Goal: Use online tool/utility: Utilize a website feature to perform a specific function

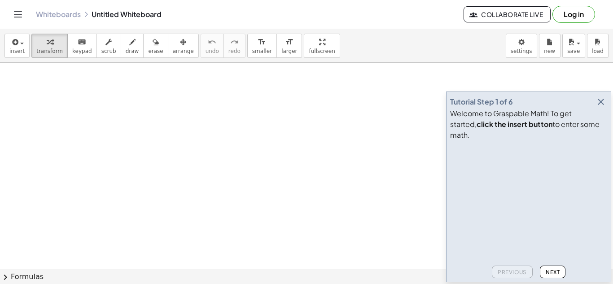
click at [601, 107] on icon "button" at bounding box center [600, 101] width 11 height 11
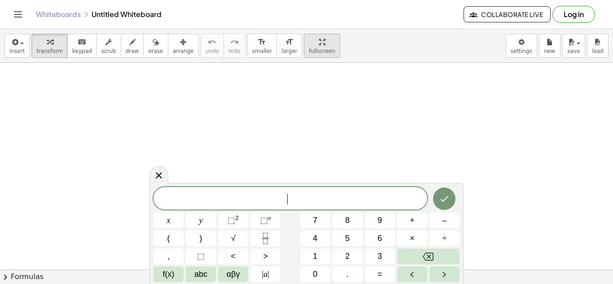
click at [310, 45] on div "button" at bounding box center [322, 41] width 26 height 11
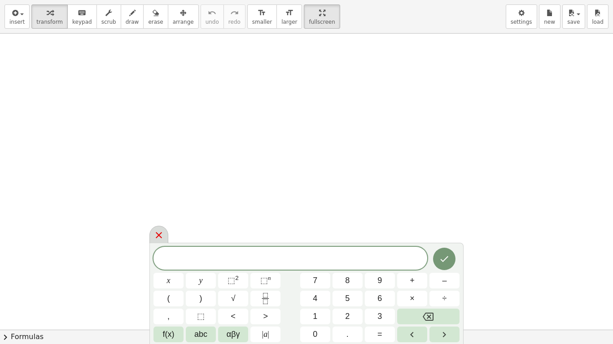
click at [154, 232] on icon at bounding box center [158, 235] width 11 height 11
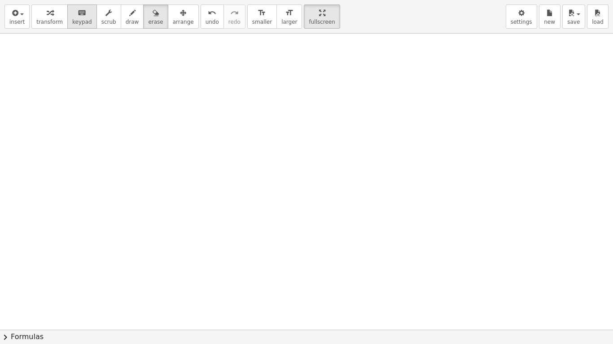
click at [78, 15] on icon "keyboard" at bounding box center [82, 13] width 9 height 11
click at [72, 15] on div "keyboard" at bounding box center [82, 12] width 20 height 11
click at [86, 17] on button "keyboard keypad" at bounding box center [82, 16] width 30 height 24
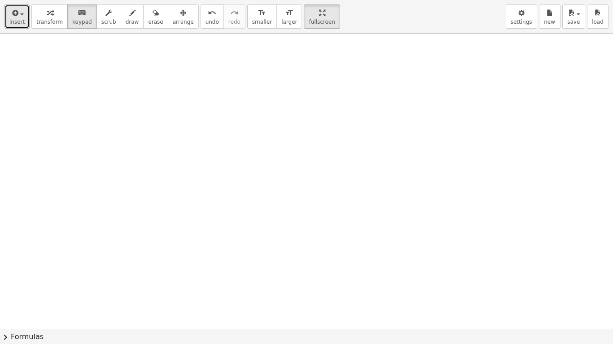
click at [18, 22] on span "insert" at bounding box center [16, 22] width 15 height 6
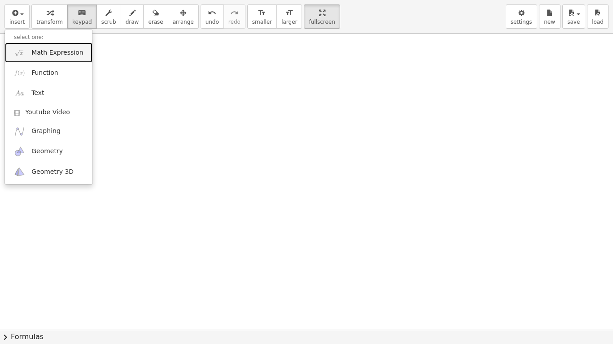
click at [61, 56] on span "Math Expression" at bounding box center [57, 52] width 52 height 9
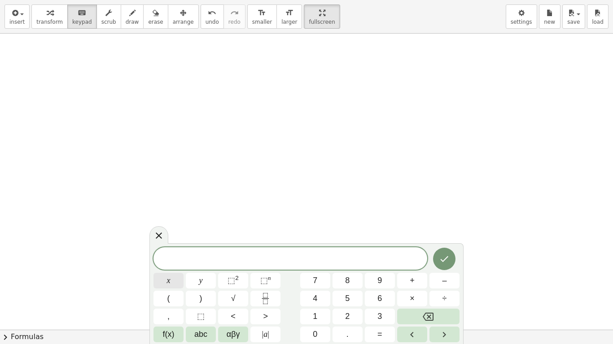
click at [178, 283] on button "x" at bounding box center [168, 281] width 30 height 16
click at [411, 283] on span "+" at bounding box center [412, 281] width 5 height 12
click at [322, 283] on button "4" at bounding box center [315, 299] width 30 height 16
click at [383, 283] on button "=" at bounding box center [380, 335] width 30 height 16
click at [313, 283] on span "1" at bounding box center [315, 317] width 4 height 12
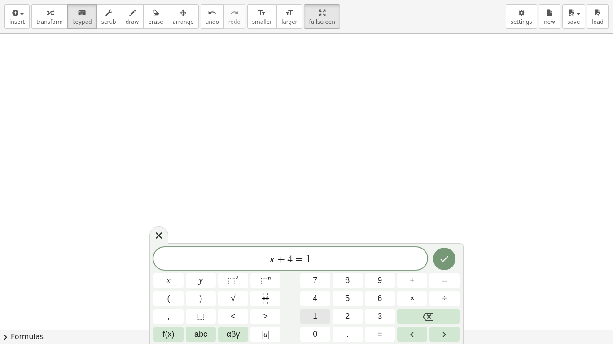
click at [313, 283] on span "1" at bounding box center [315, 317] width 4 height 12
click at [453, 256] on button "Done" at bounding box center [444, 259] width 22 height 22
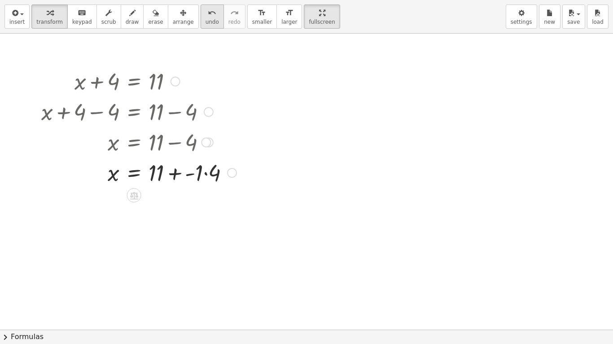
click at [205, 22] on span "undo" at bounding box center [211, 22] width 13 height 6
click at [309, 11] on div "button" at bounding box center [322, 12] width 26 height 11
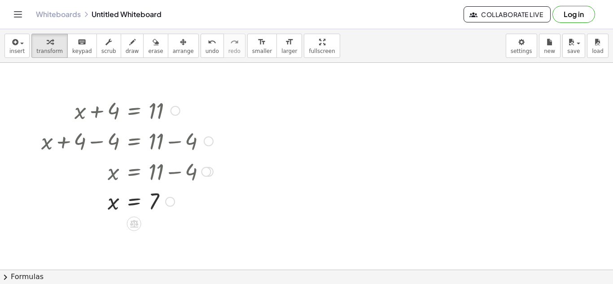
click at [208, 172] on div at bounding box center [206, 172] width 10 height 10
click at [171, 201] on div at bounding box center [170, 202] width 10 height 10
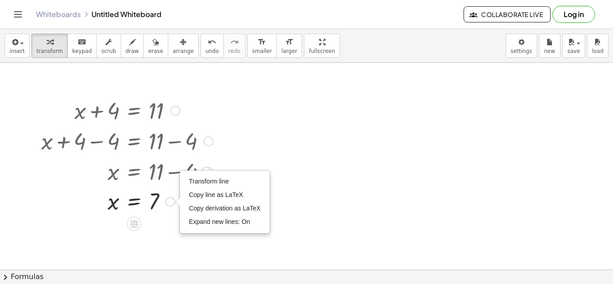
click at [207, 171] on div "Transform line Copy line as LaTeX Copy derivation as LaTeX Expand new lines: On" at bounding box center [224, 202] width 89 height 62
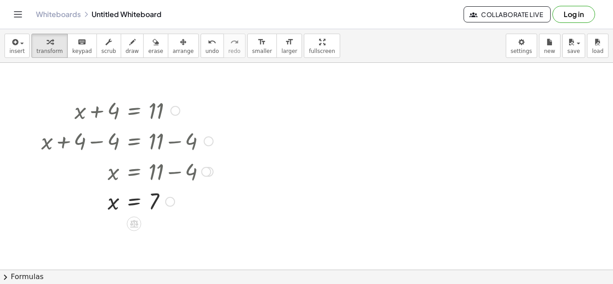
click at [206, 173] on div "Go back to this line Copy line as LaTeX Copy derivation as LaTeX" at bounding box center [206, 172] width 10 height 10
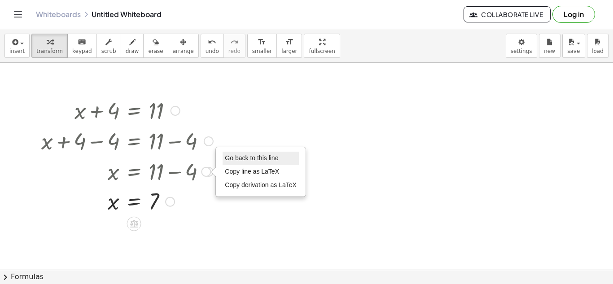
click at [287, 161] on li "Go back to this line" at bounding box center [260, 158] width 76 height 13
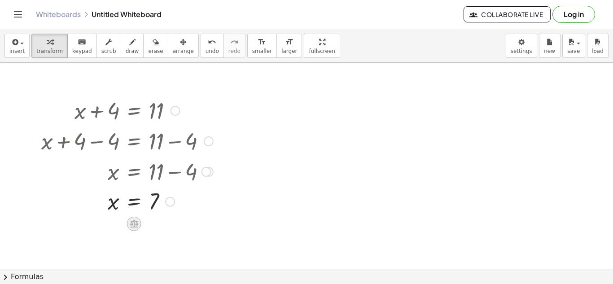
click at [133, 219] on icon at bounding box center [133, 223] width 9 height 9
click at [135, 219] on span "×" at bounding box center [133, 224] width 5 height 13
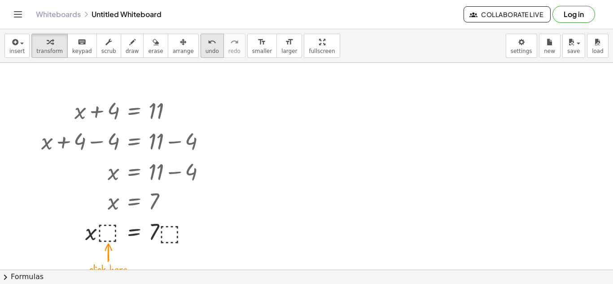
click at [208, 37] on icon "undo" at bounding box center [212, 42] width 9 height 11
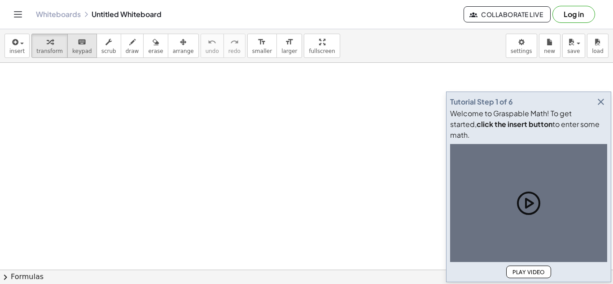
click at [72, 49] on span "keypad" at bounding box center [82, 51] width 20 height 6
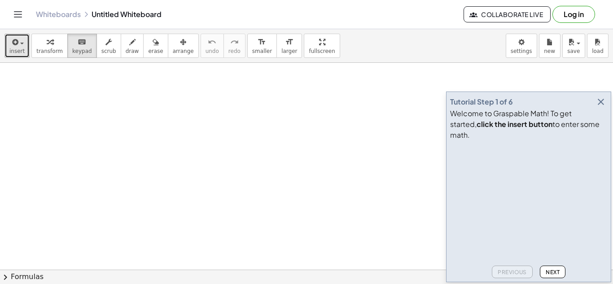
click at [18, 53] on span "insert" at bounding box center [16, 51] width 15 height 6
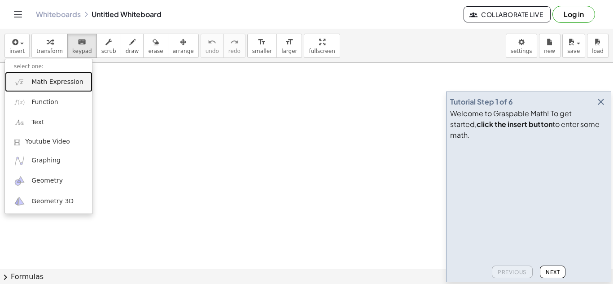
click at [45, 87] on link "Math Expression" at bounding box center [48, 82] width 87 height 20
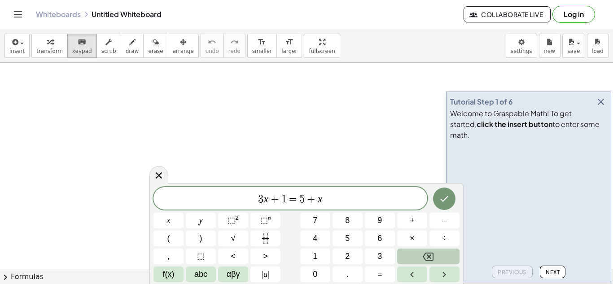
click at [419, 253] on button "Backspace" at bounding box center [428, 256] width 62 height 16
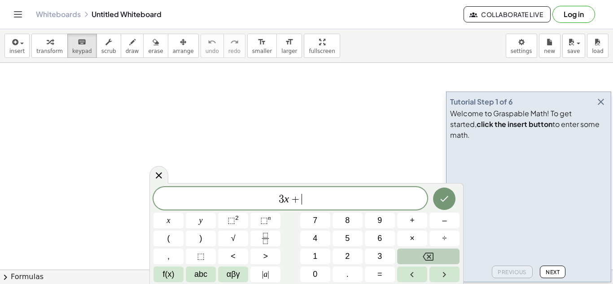
click at [419, 253] on button "Backspace" at bounding box center [428, 256] width 62 height 16
click at [340, 252] on button "2" at bounding box center [347, 256] width 30 height 16
click at [178, 218] on button "x" at bounding box center [168, 221] width 30 height 16
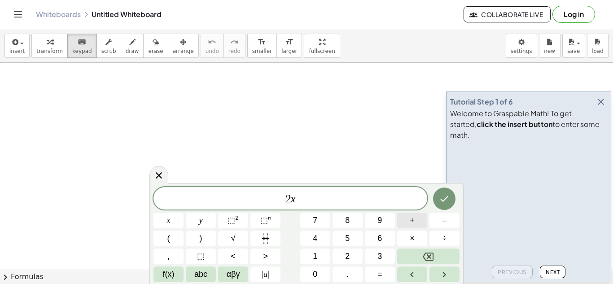
click at [408, 227] on button "+" at bounding box center [412, 221] width 30 height 16
click at [319, 257] on button "1" at bounding box center [315, 256] width 30 height 16
click at [384, 271] on button "=" at bounding box center [380, 274] width 30 height 16
click at [349, 240] on button "5" at bounding box center [347, 239] width 30 height 16
click at [440, 201] on icon "Done" at bounding box center [444, 198] width 11 height 11
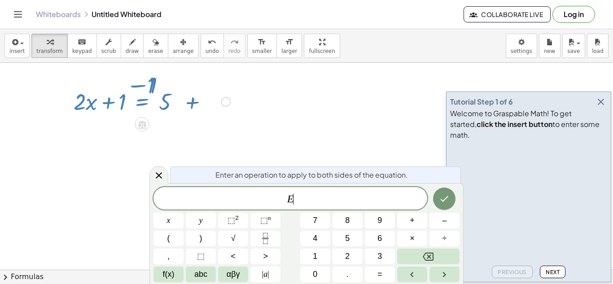
scroll to position [1, 0]
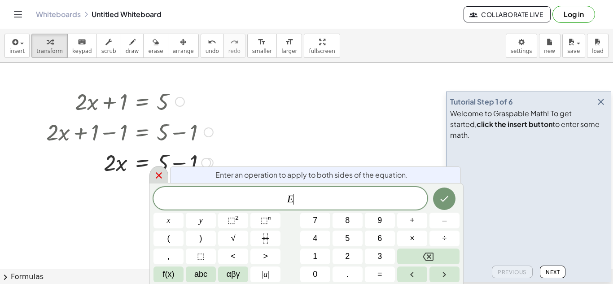
click at [160, 182] on div at bounding box center [158, 174] width 19 height 17
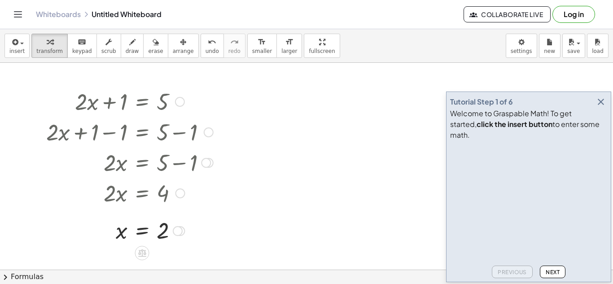
click at [599, 107] on icon "button" at bounding box center [600, 101] width 11 height 11
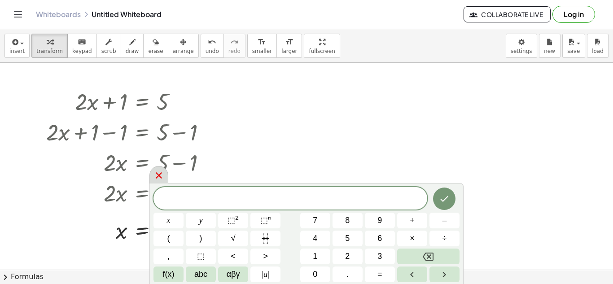
click at [159, 171] on icon at bounding box center [158, 175] width 11 height 11
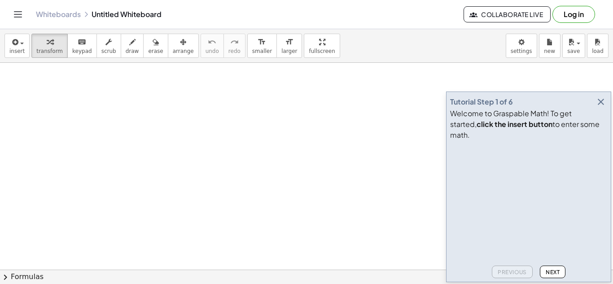
click at [597, 107] on icon "button" at bounding box center [600, 101] width 11 height 11
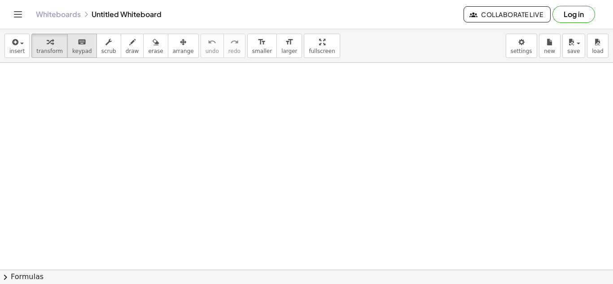
click at [78, 56] on button "keyboard keypad" at bounding box center [82, 46] width 30 height 24
click at [10, 51] on span "insert" at bounding box center [16, 51] width 15 height 6
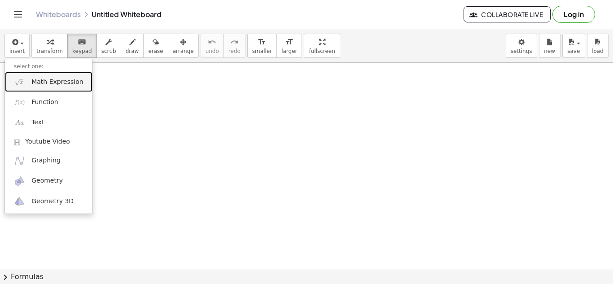
click at [32, 86] on span "Math Expression" at bounding box center [57, 82] width 52 height 9
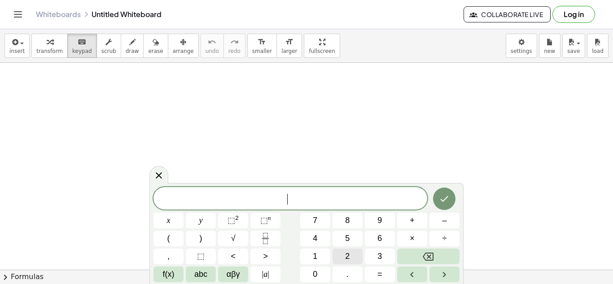
click at [338, 250] on button "2" at bounding box center [347, 256] width 30 height 16
click at [161, 175] on icon at bounding box center [158, 175] width 11 height 11
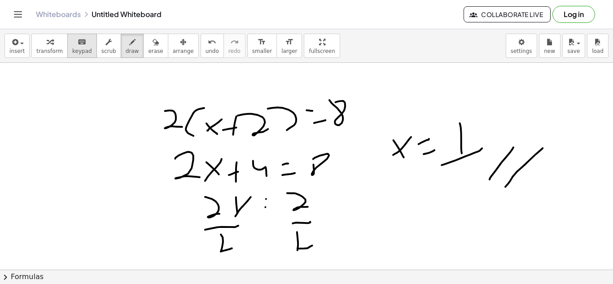
click at [74, 52] on span "keypad" at bounding box center [82, 51] width 20 height 6
click at [148, 50] on span "erase" at bounding box center [155, 51] width 15 height 6
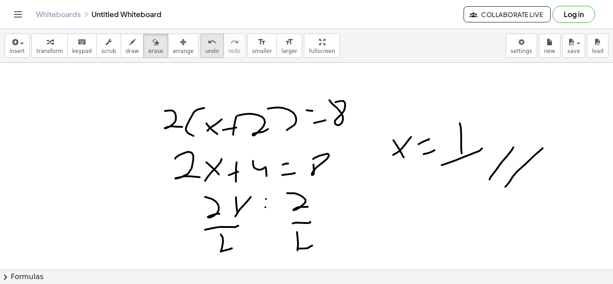
click at [208, 39] on icon "undo" at bounding box center [212, 42] width 9 height 11
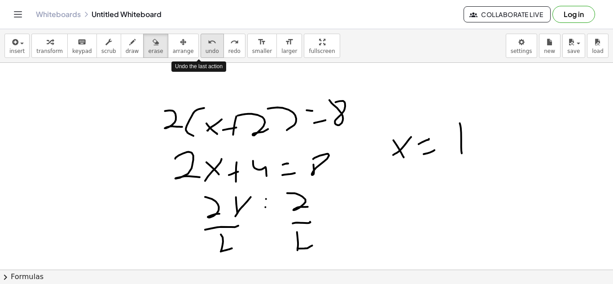
click at [208, 39] on icon "undo" at bounding box center [212, 42] width 9 height 11
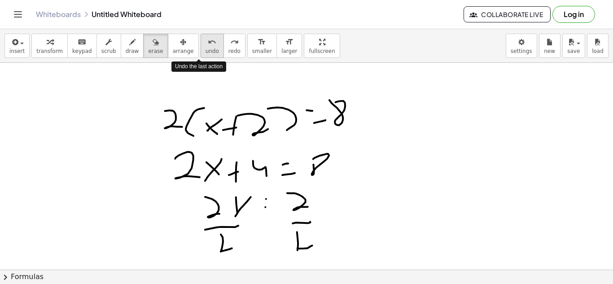
click at [208, 39] on icon "undo" at bounding box center [212, 42] width 9 height 11
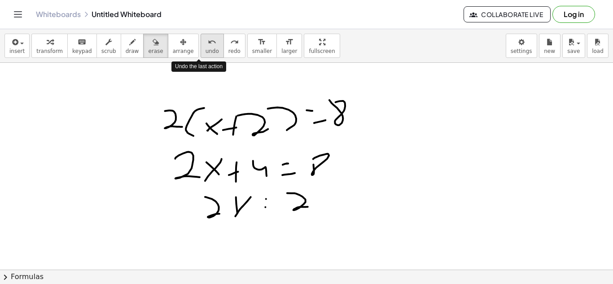
click at [208, 39] on icon "undo" at bounding box center [212, 42] width 9 height 11
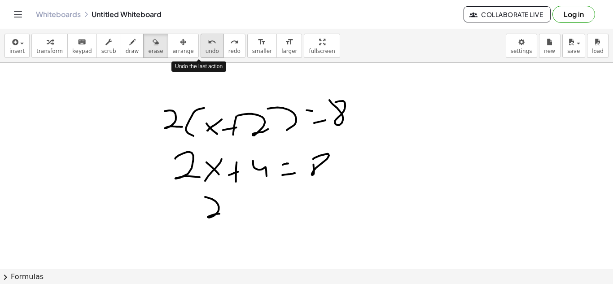
click at [208, 39] on icon "undo" at bounding box center [212, 42] width 9 height 11
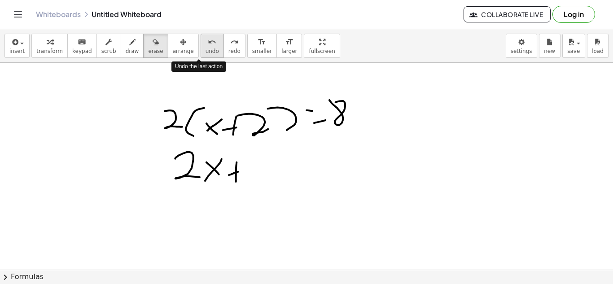
click at [208, 39] on icon "undo" at bounding box center [212, 42] width 9 height 11
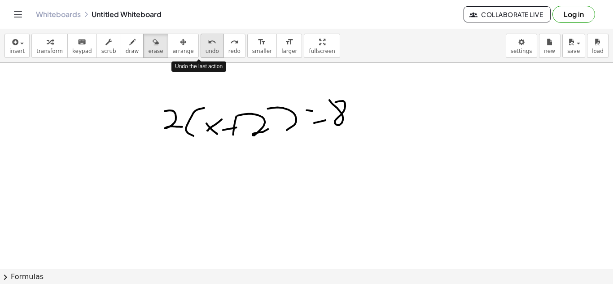
click at [208, 39] on icon "undo" at bounding box center [212, 42] width 9 height 11
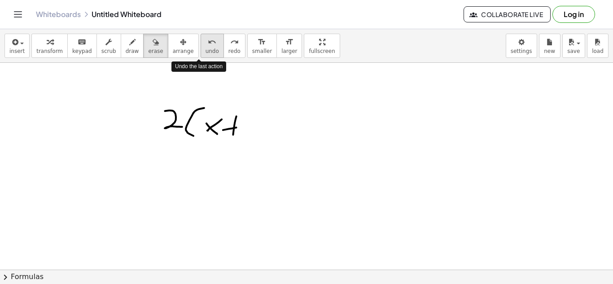
click at [208, 39] on icon "undo" at bounding box center [212, 42] width 9 height 11
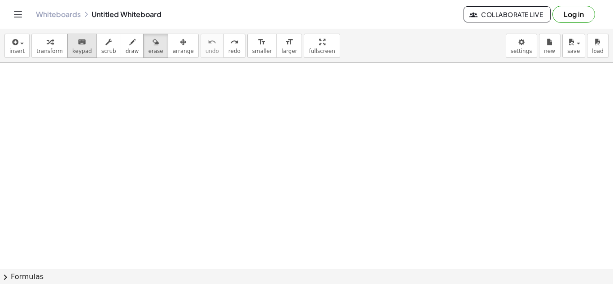
click at [77, 50] on span "keypad" at bounding box center [82, 51] width 20 height 6
click at [14, 54] on button "insert" at bounding box center [16, 46] width 25 height 24
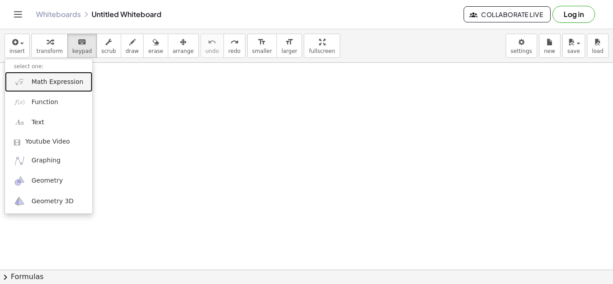
click at [38, 85] on span "Math Expression" at bounding box center [57, 82] width 52 height 9
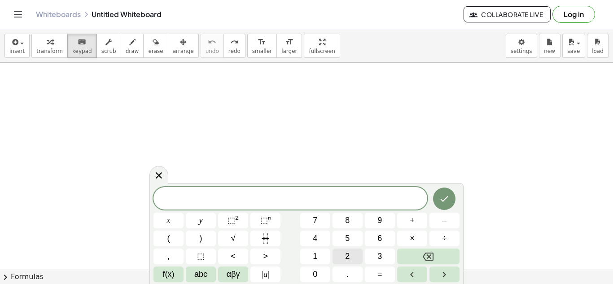
click at [359, 256] on button "2" at bounding box center [347, 256] width 30 height 16
click at [182, 241] on button "(" at bounding box center [168, 239] width 30 height 16
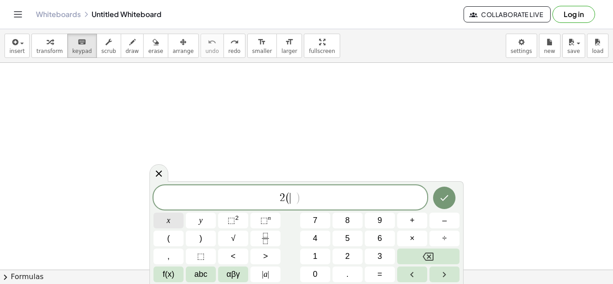
click at [173, 223] on button "x" at bounding box center [168, 221] width 30 height 16
click at [416, 225] on button "+" at bounding box center [412, 221] width 30 height 16
click at [361, 254] on button "2" at bounding box center [347, 256] width 30 height 16
click at [195, 233] on button ")" at bounding box center [201, 239] width 30 height 16
click at [371, 281] on button "=" at bounding box center [380, 274] width 30 height 16
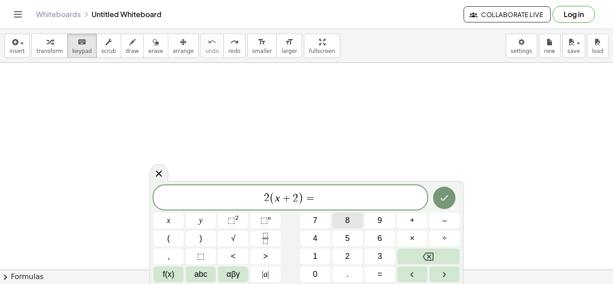
click at [344, 221] on button "8" at bounding box center [347, 221] width 30 height 16
click at [441, 205] on button "Done" at bounding box center [444, 198] width 22 height 22
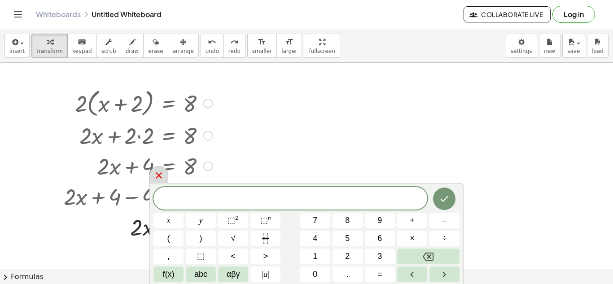
click at [161, 179] on icon at bounding box center [158, 175] width 11 height 11
